Goal: Information Seeking & Learning: Compare options

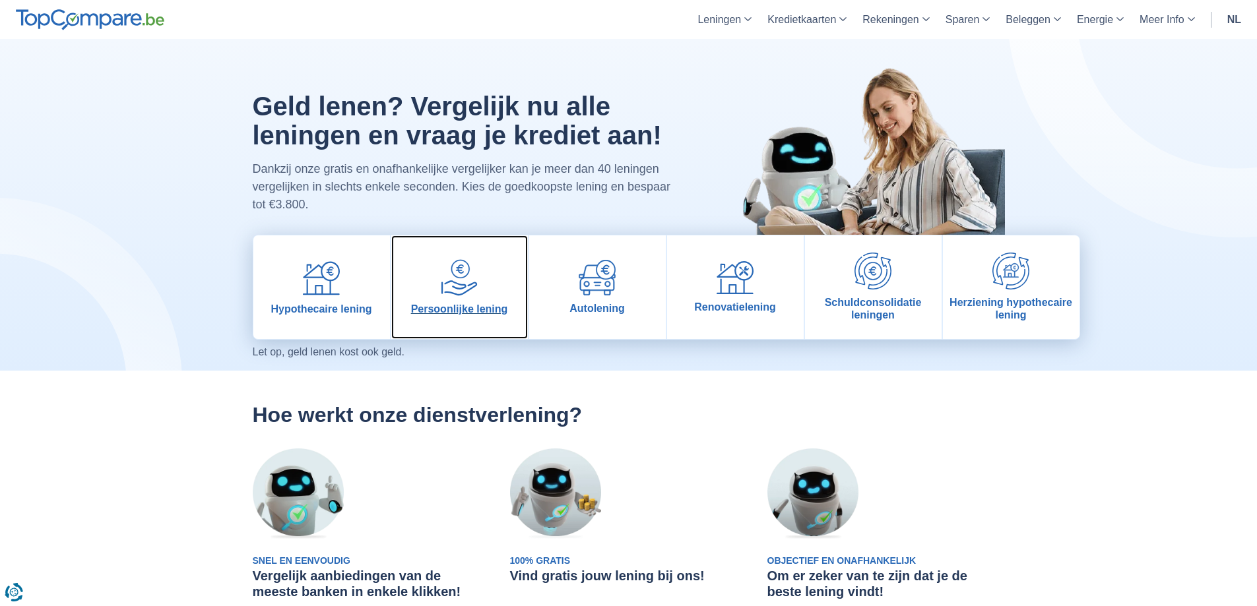
click at [471, 306] on span "Persoonlijke lening" at bounding box center [459, 309] width 97 height 13
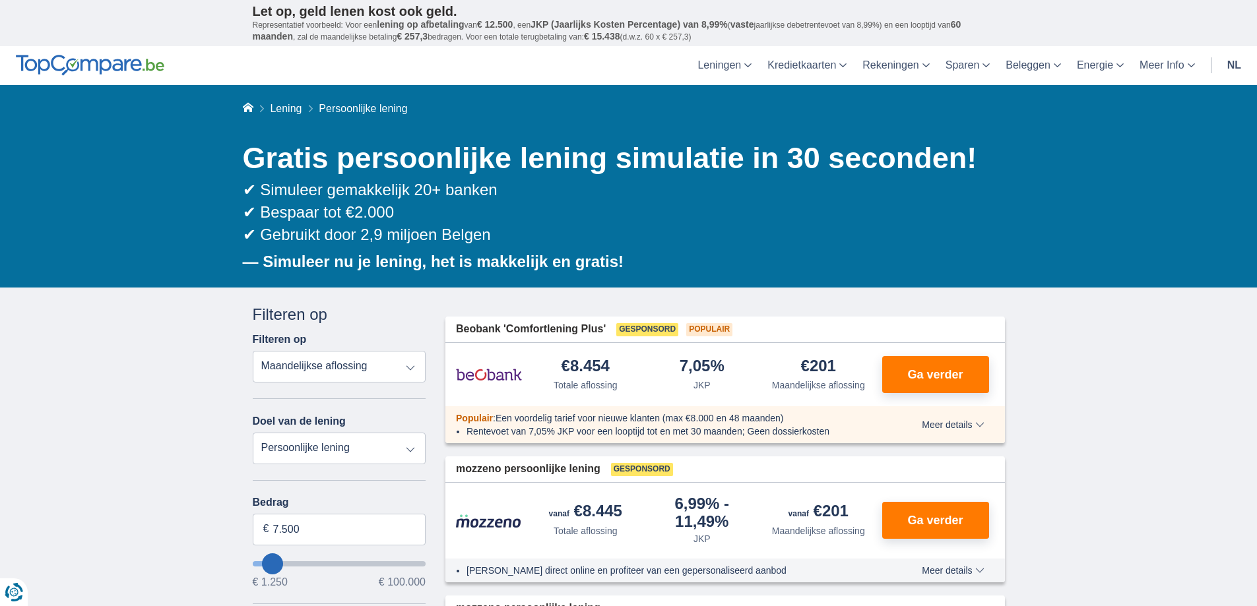
click at [364, 366] on select "Totale aflossing JKP Maandelijkse aflossing" at bounding box center [340, 367] width 174 height 32
click at [360, 356] on select "Totale aflossing JKP Maandelijkse aflossing" at bounding box center [340, 367] width 174 height 32
type input "6.250"
type input "6250"
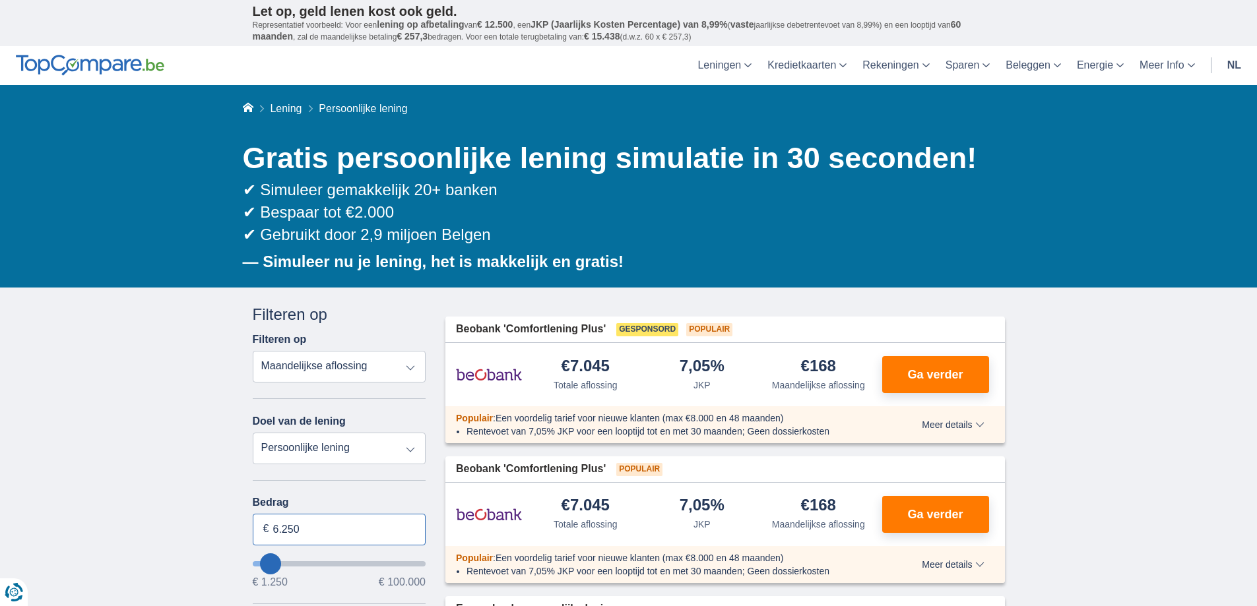
drag, startPoint x: 312, startPoint y: 534, endPoint x: 259, endPoint y: 514, distance: 56.6
click at [260, 515] on input "6.250" at bounding box center [340, 530] width 174 height 32
type input "4.000"
type input "4250"
select select "36"
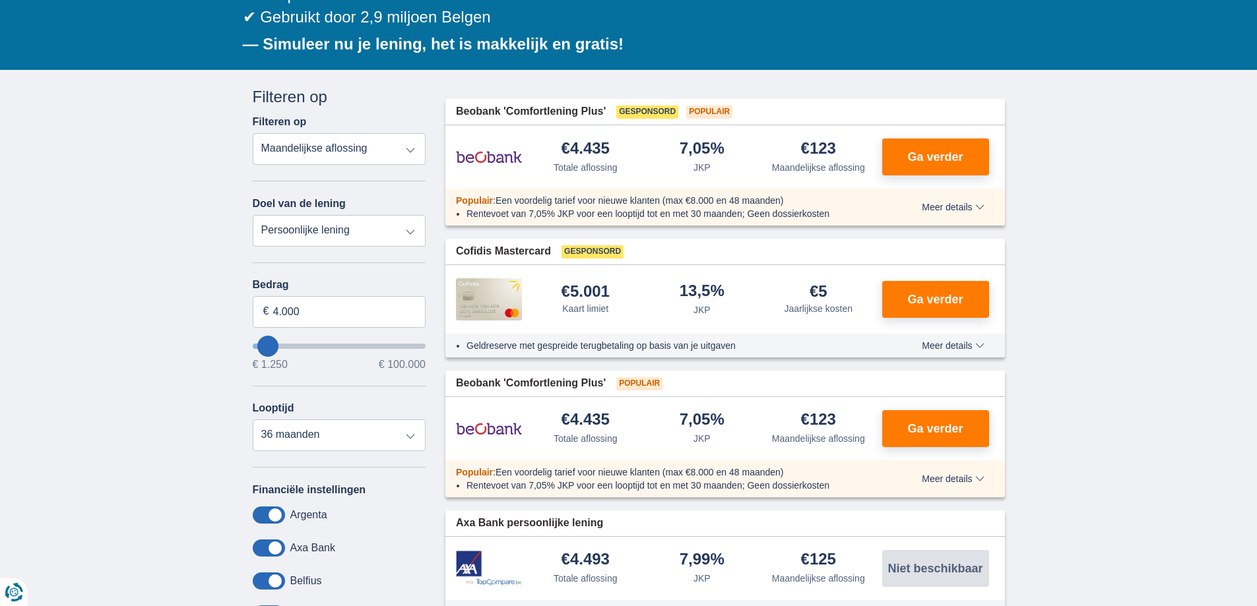
scroll to position [264, 0]
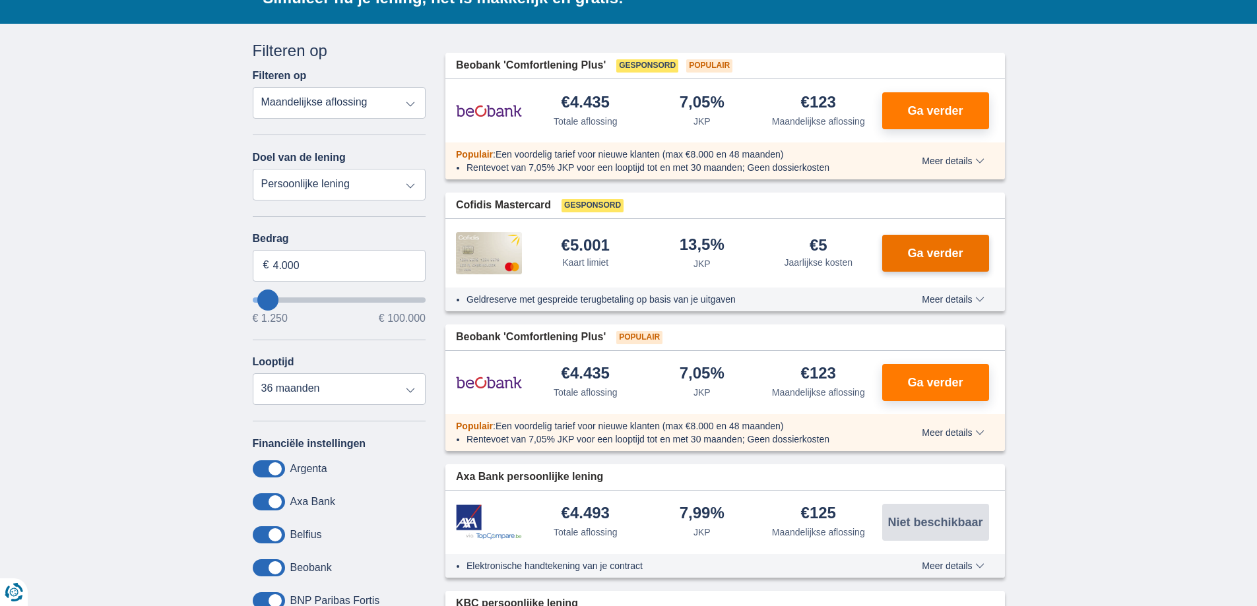
drag, startPoint x: 913, startPoint y: 264, endPoint x: 926, endPoint y: 260, distance: 14.4
click at [926, 260] on button "Ga verder" at bounding box center [935, 253] width 107 height 37
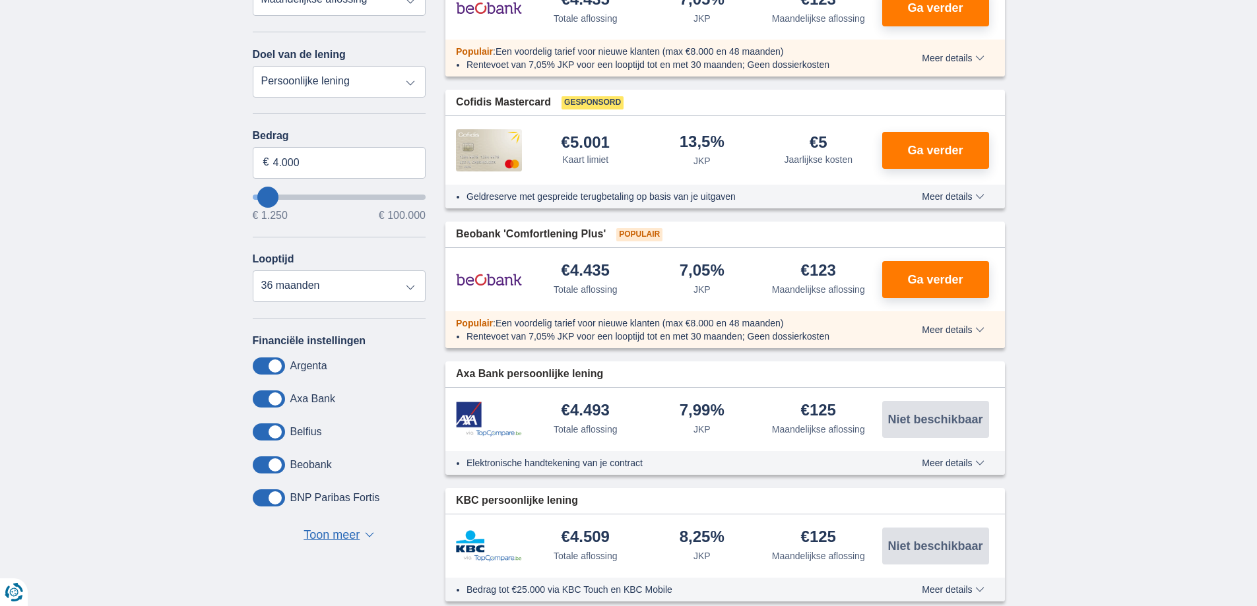
scroll to position [198, 0]
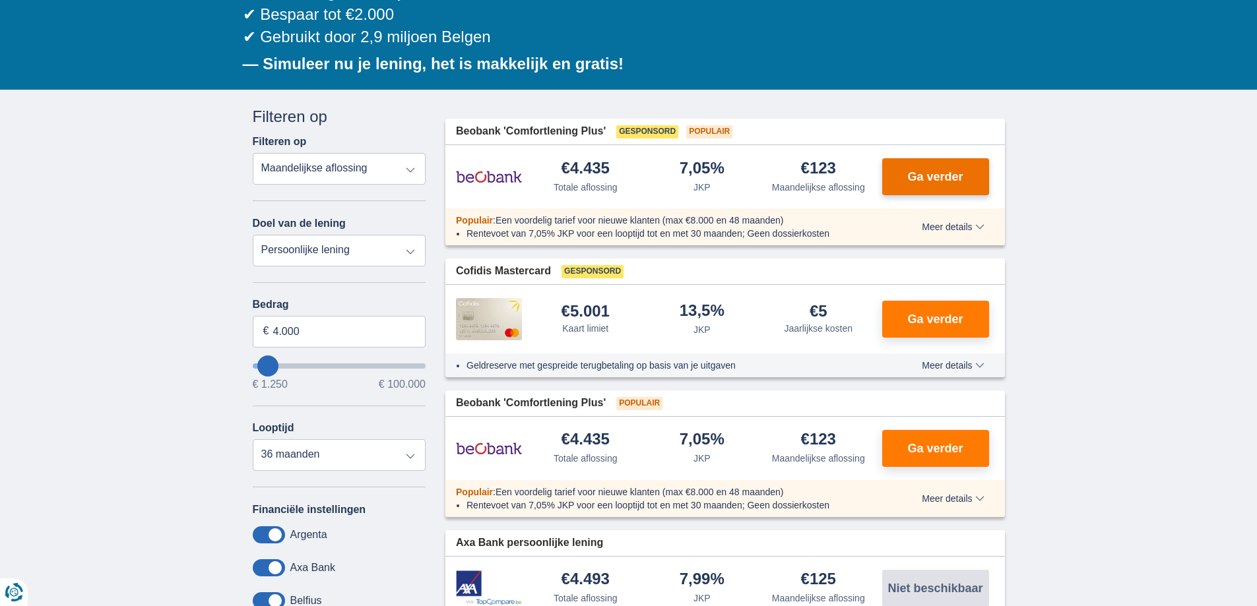
click at [943, 181] on span "Ga verder" at bounding box center [934, 177] width 55 height 12
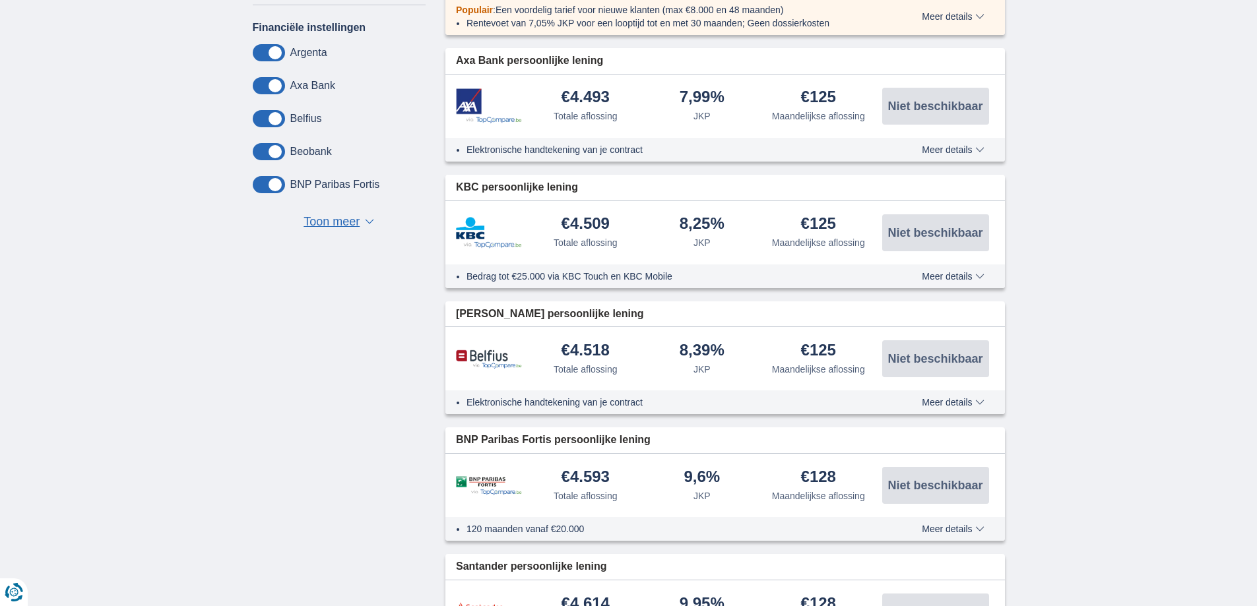
scroll to position [726, 0]
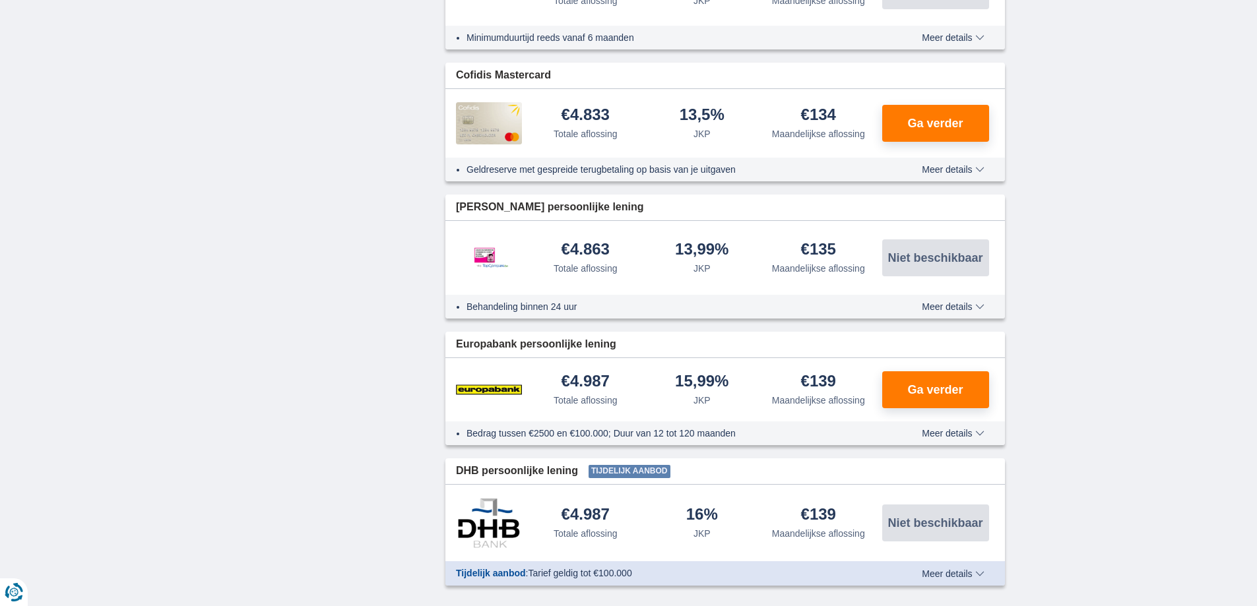
drag, startPoint x: 387, startPoint y: 368, endPoint x: 381, endPoint y: 452, distance: 84.7
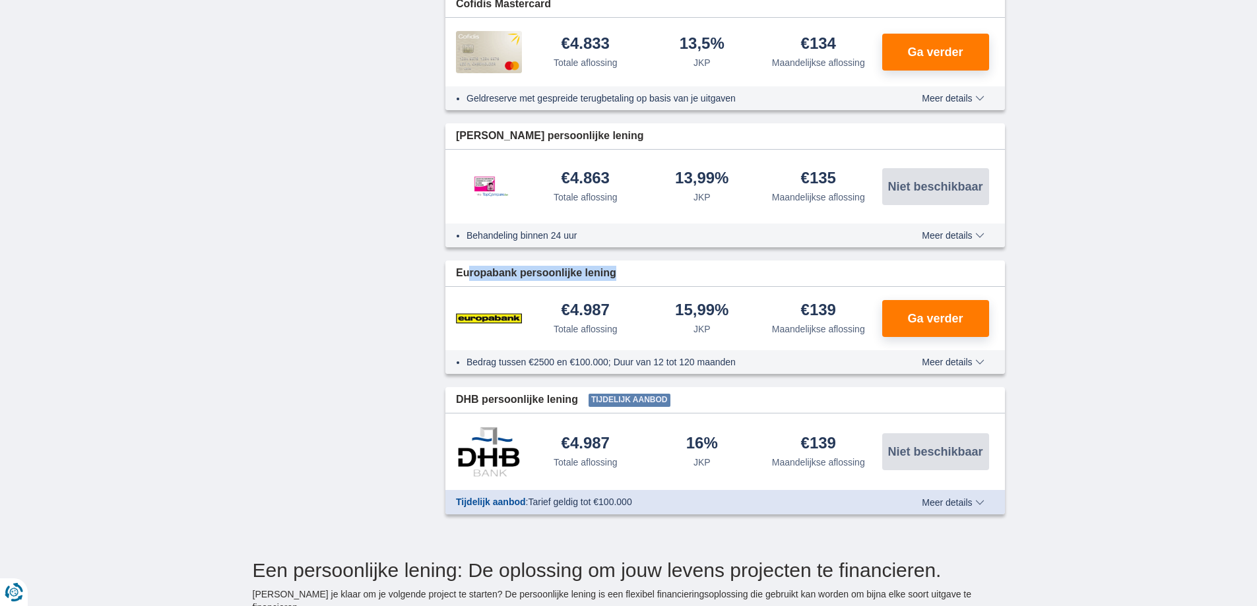
drag, startPoint x: 650, startPoint y: 273, endPoint x: 470, endPoint y: 263, distance: 180.5
click at [470, 263] on div "Europabank persoonlijke lening" at bounding box center [725, 274] width 560 height 26
copy span "ropabank persoonlijke lening"
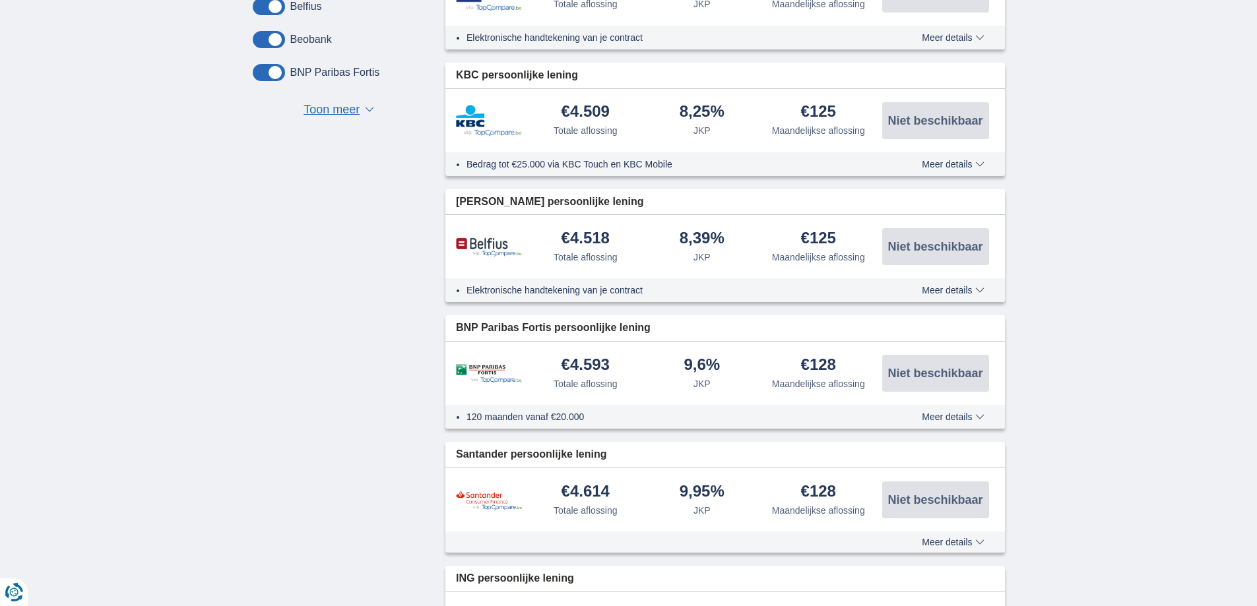
drag, startPoint x: 1107, startPoint y: 420, endPoint x: 1106, endPoint y: 226, distance: 194.0
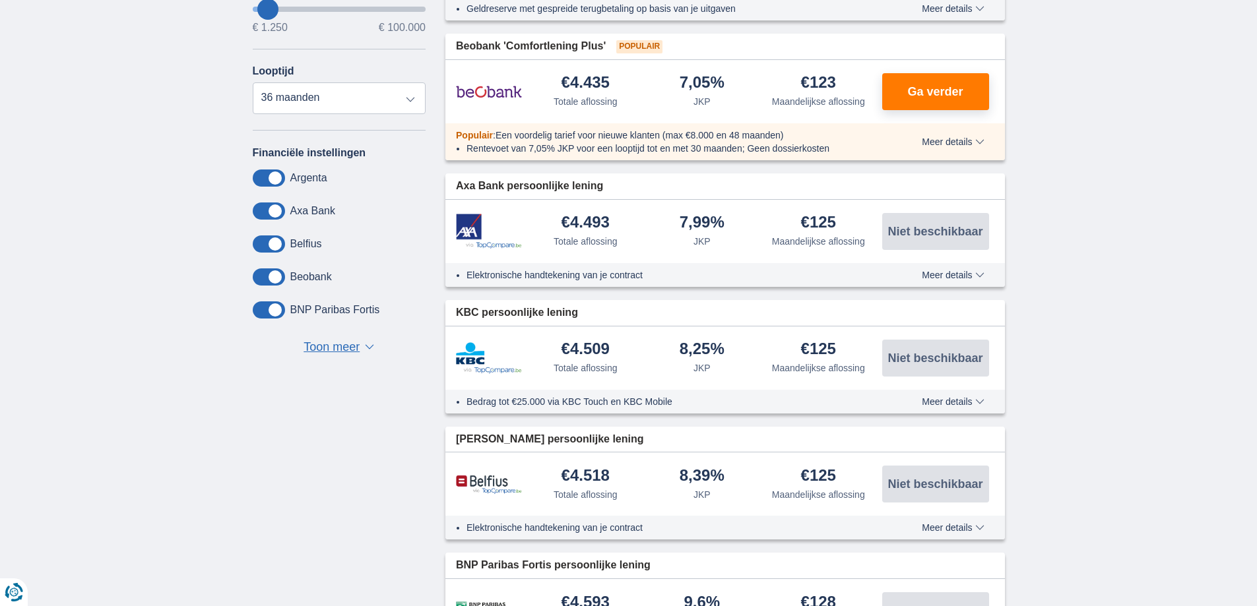
drag, startPoint x: 1076, startPoint y: 363, endPoint x: 1101, endPoint y: 251, distance: 115.1
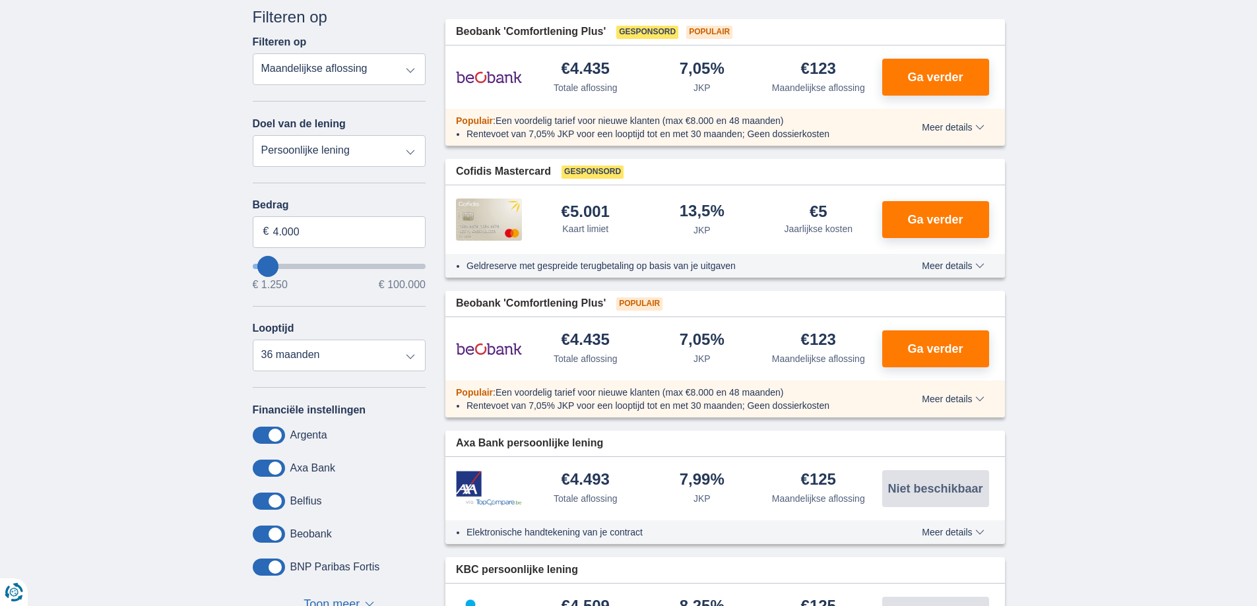
scroll to position [319, 0]
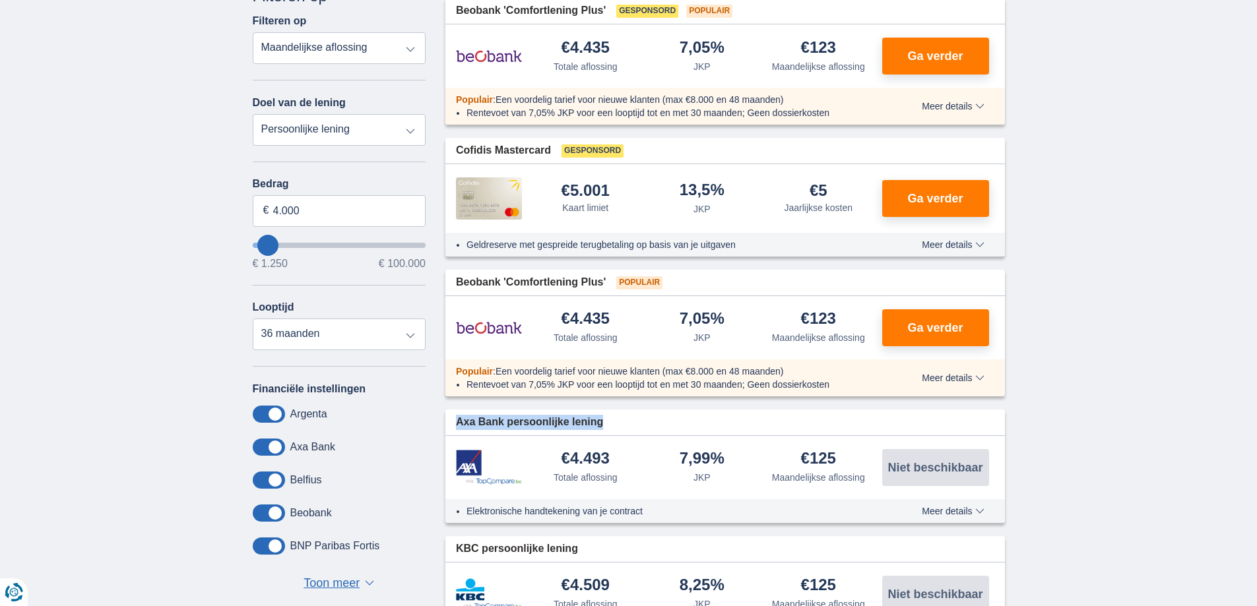
drag, startPoint x: 623, startPoint y: 427, endPoint x: 459, endPoint y: 424, distance: 164.3
click at [459, 424] on div "Axa Bank persoonlijke lening" at bounding box center [725, 423] width 560 height 26
copy span "Axa Bank persoonlijke lening"
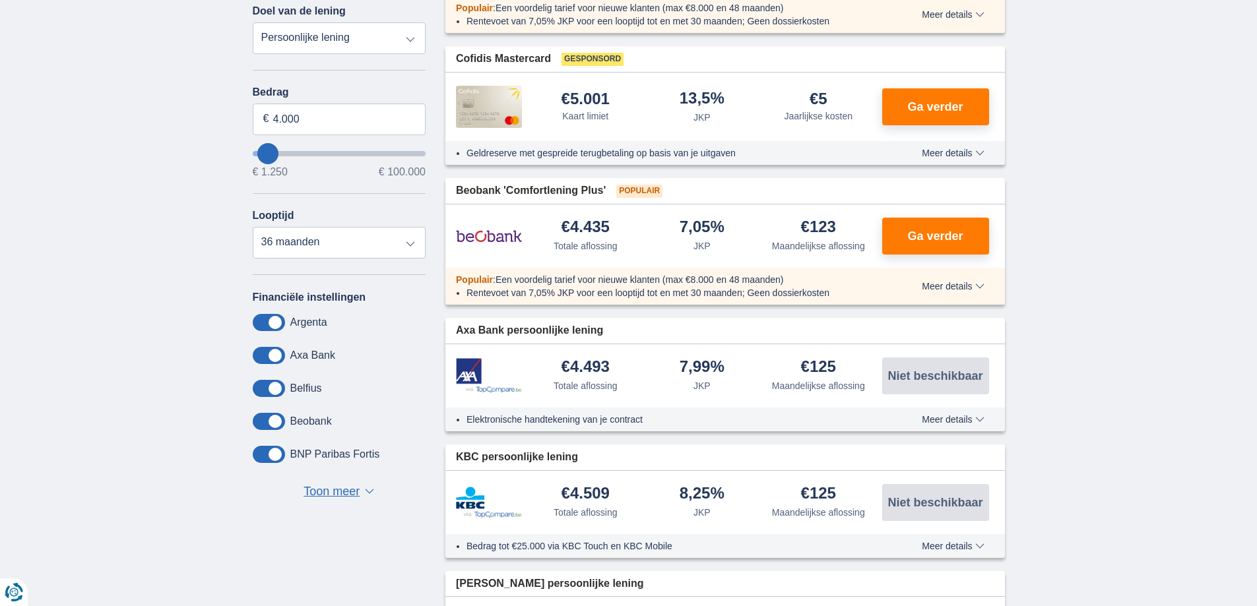
drag, startPoint x: 1035, startPoint y: 323, endPoint x: 1045, endPoint y: 385, distance: 62.1
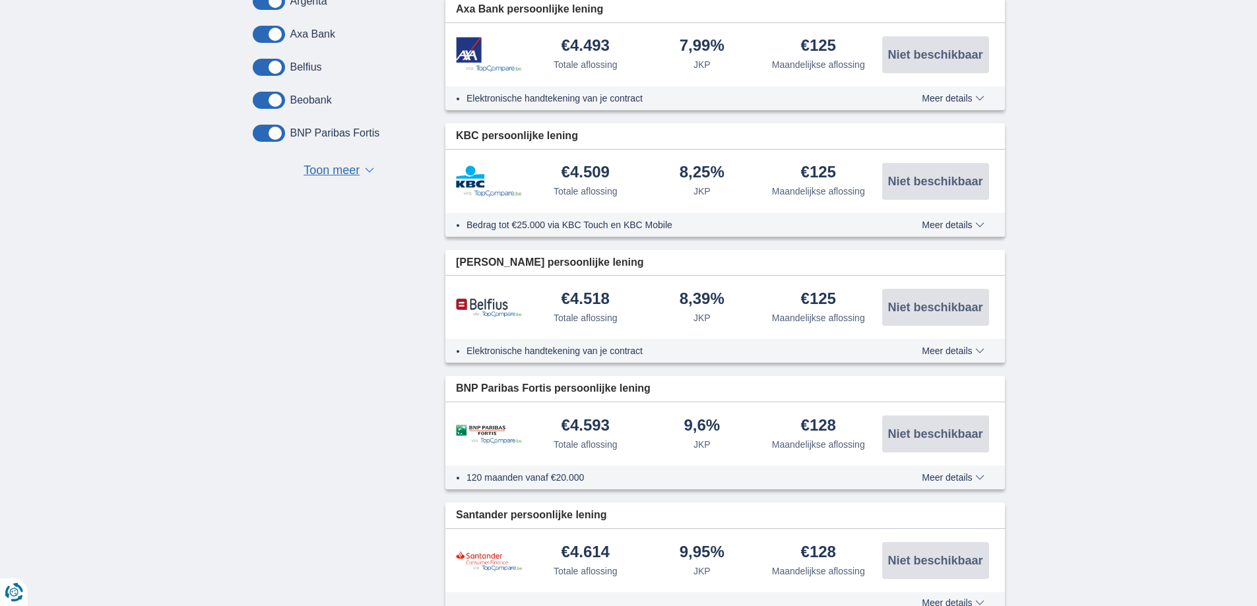
scroll to position [758, 0]
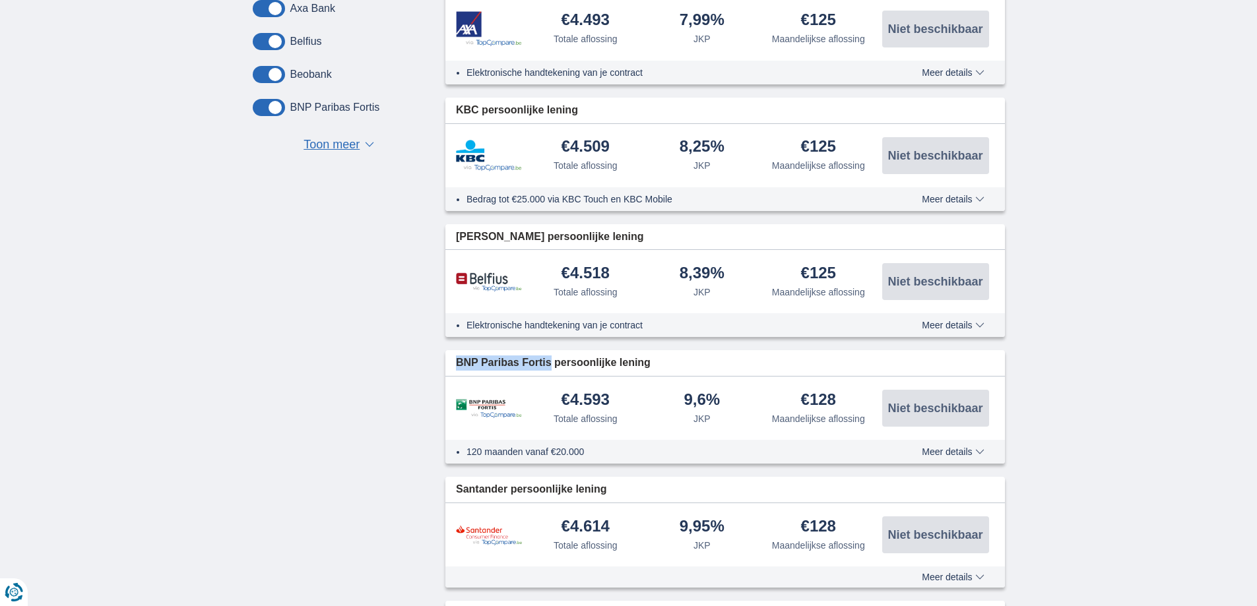
drag, startPoint x: 451, startPoint y: 364, endPoint x: 550, endPoint y: 360, distance: 99.1
click at [550, 360] on div "BNP Paribas Fortis persoonlijke lening" at bounding box center [725, 363] width 560 height 26
copy span "BNP Paribas Fortis"
